Goal: Task Accomplishment & Management: Manage account settings

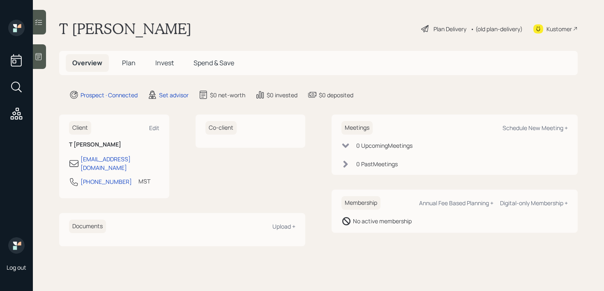
click at [45, 59] on div at bounding box center [39, 56] width 13 height 25
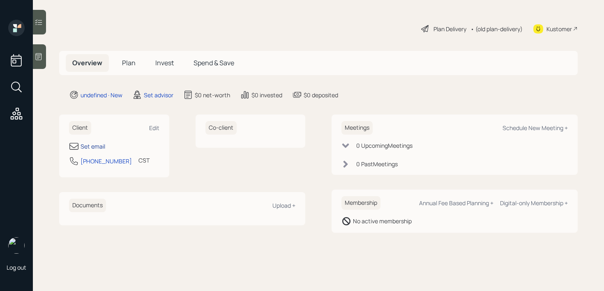
click at [93, 149] on div "Set email" at bounding box center [93, 146] width 25 height 9
select select "America/[GEOGRAPHIC_DATA]"
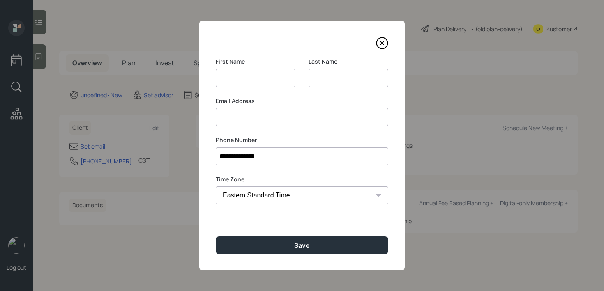
type input "L"
